Goal: Communication & Community: Participate in discussion

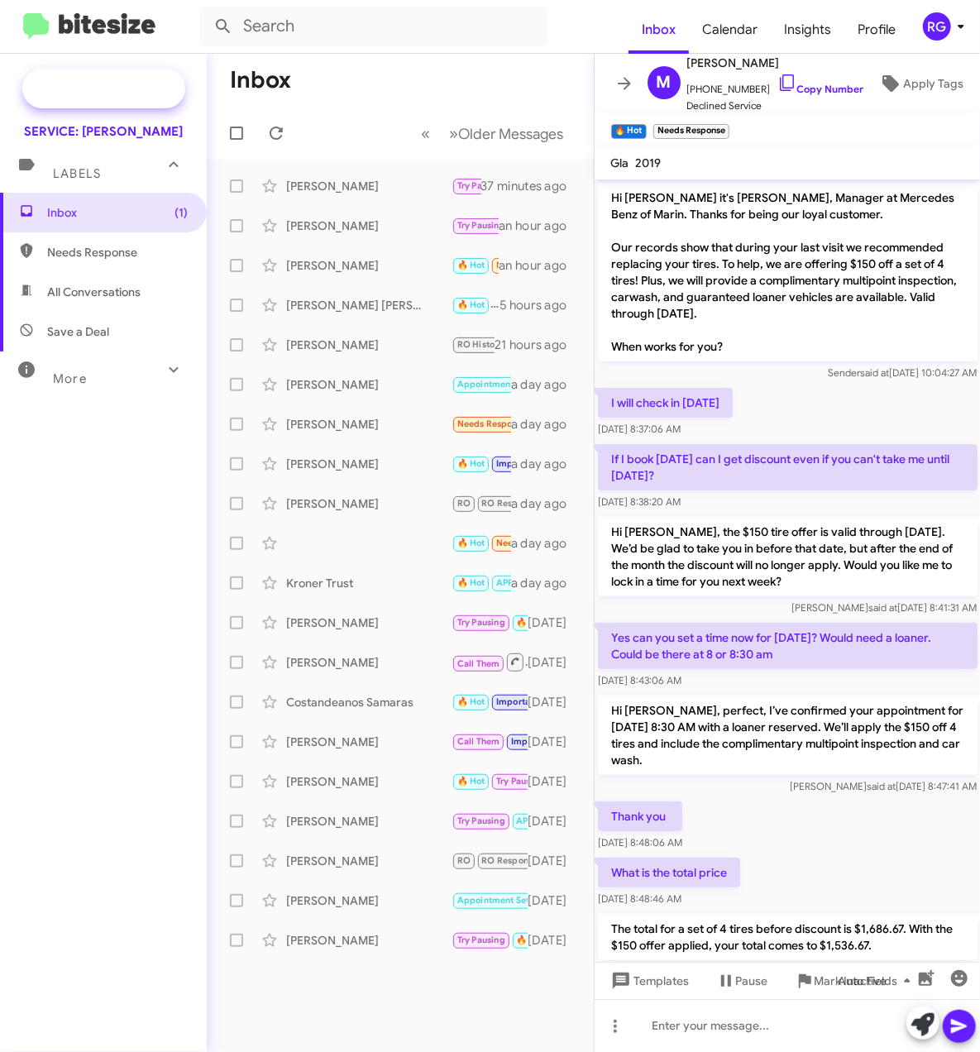
scroll to position [238, 0]
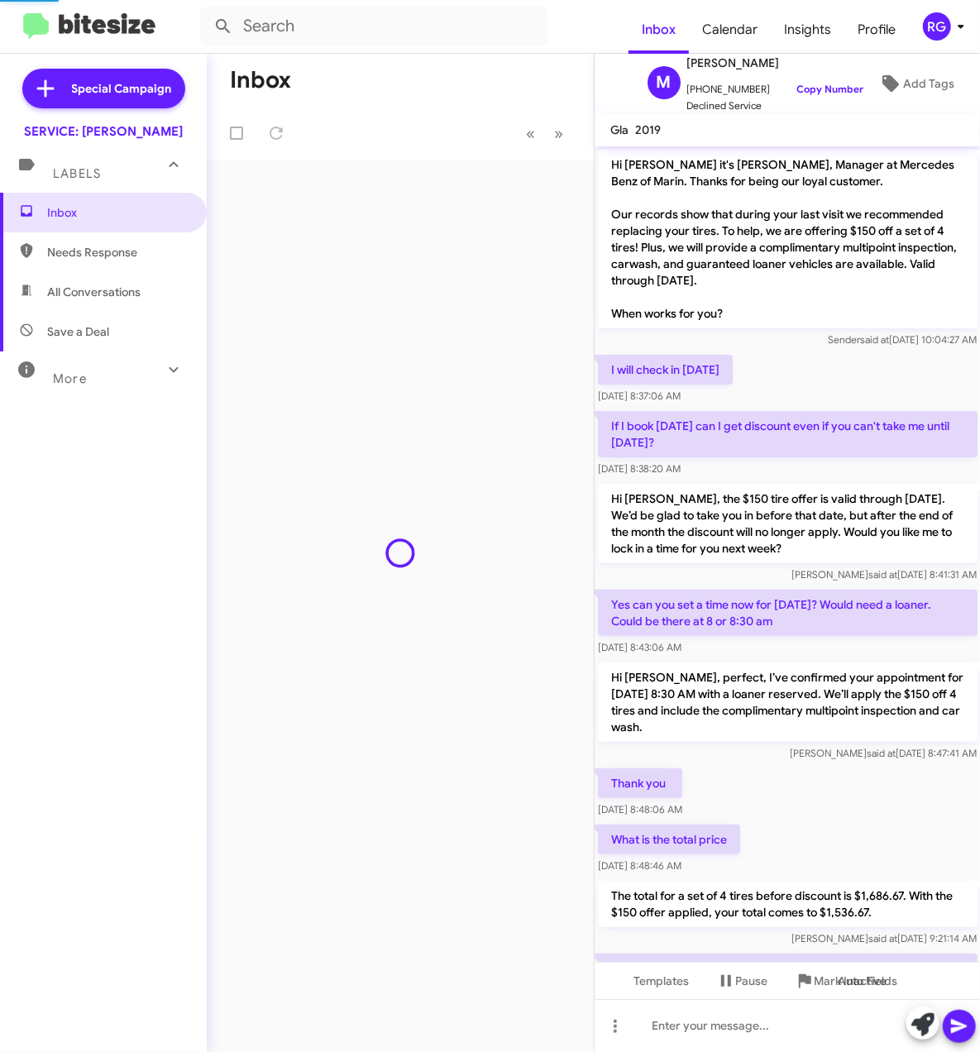
scroll to position [213, 0]
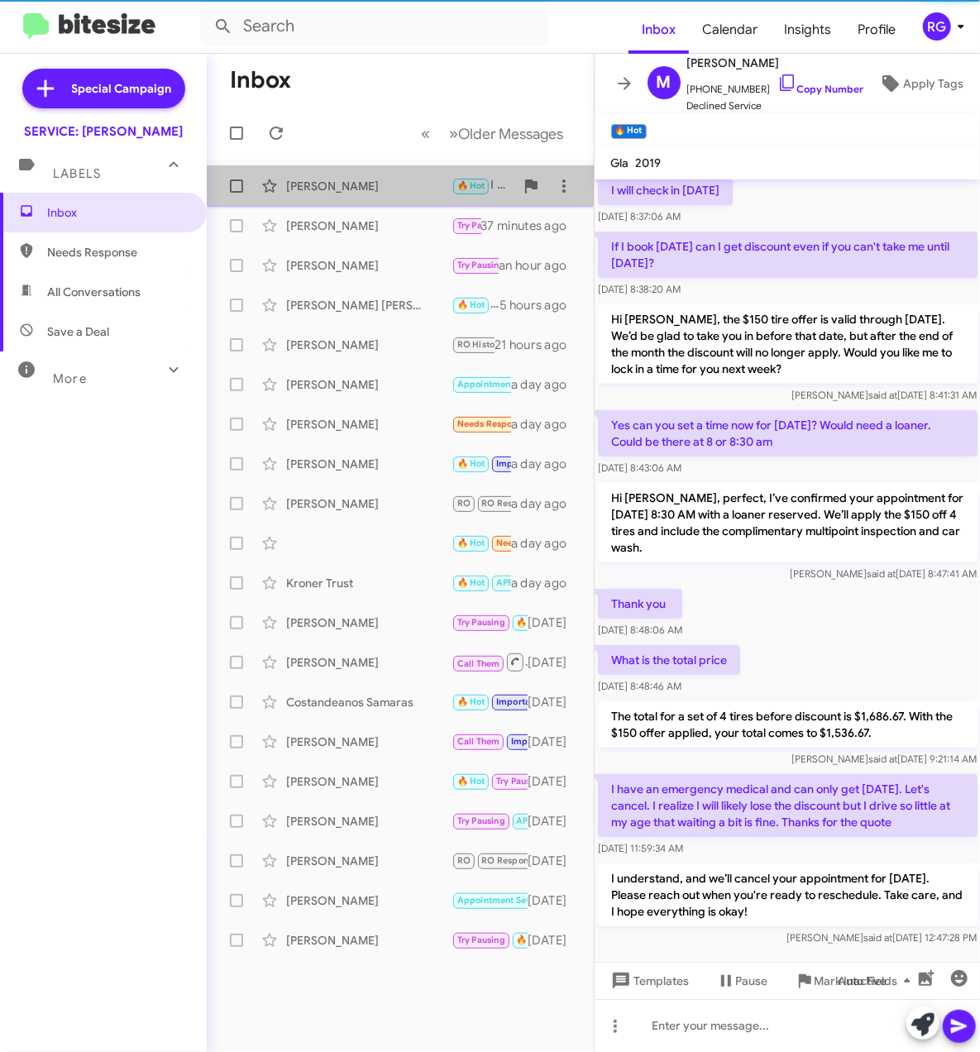
click at [377, 179] on div "[PERSON_NAME]" at bounding box center [368, 186] width 165 height 17
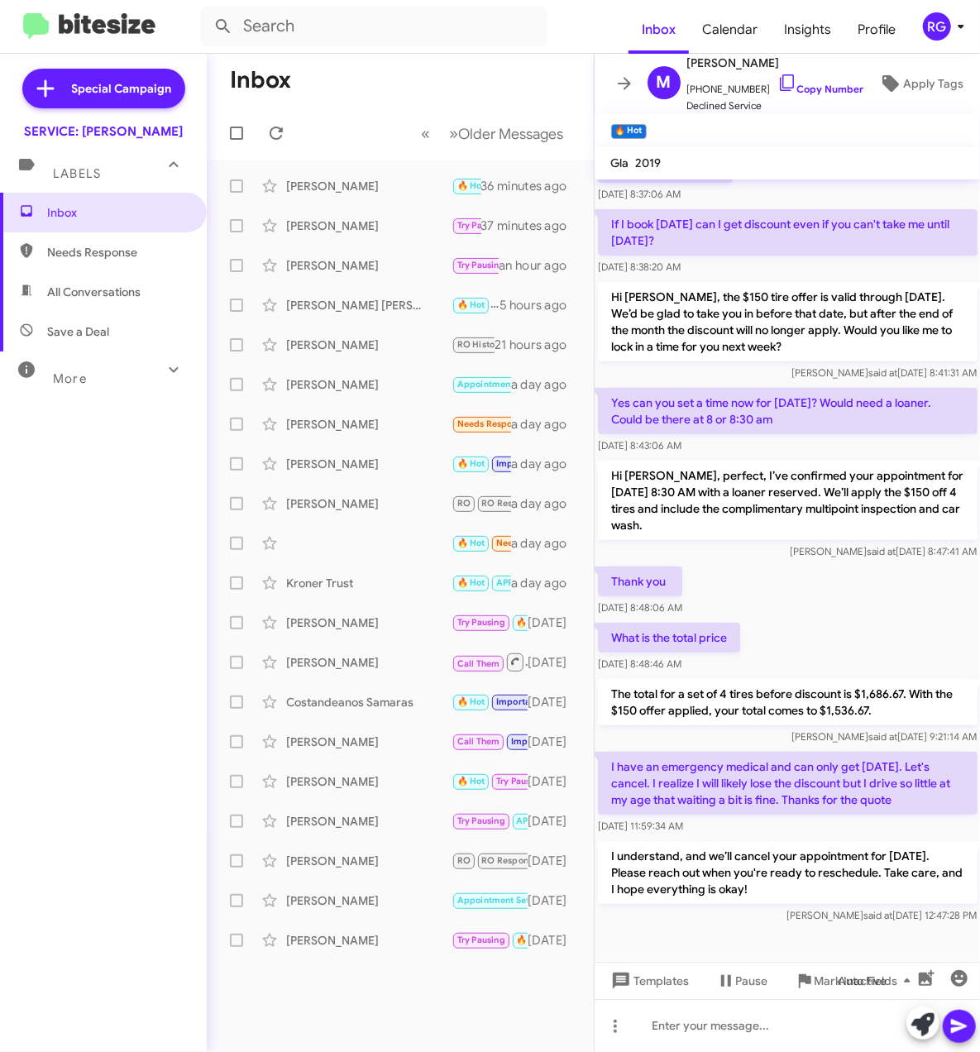
scroll to position [246, 0]
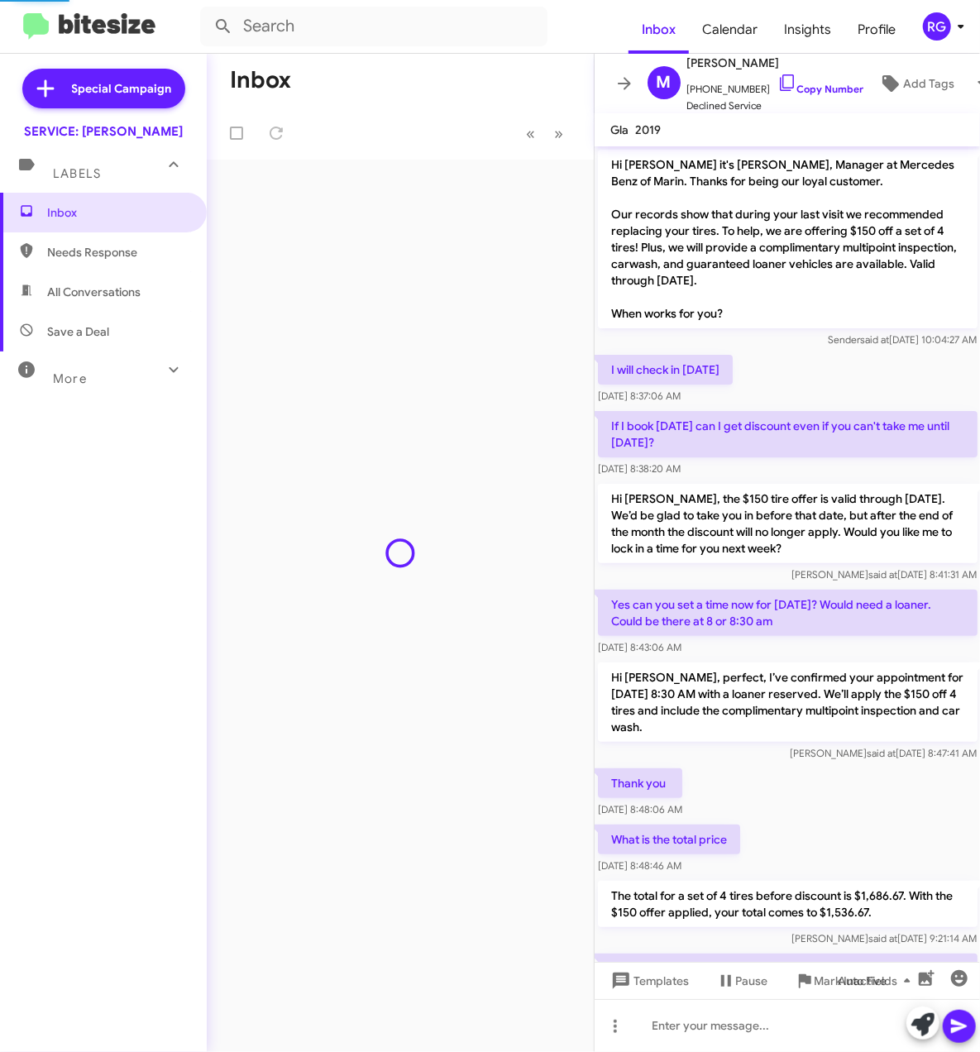
scroll to position [179, 0]
